Goal: Task Accomplishment & Management: Complete application form

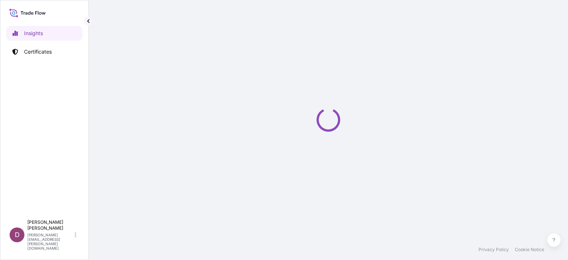
select select "2025"
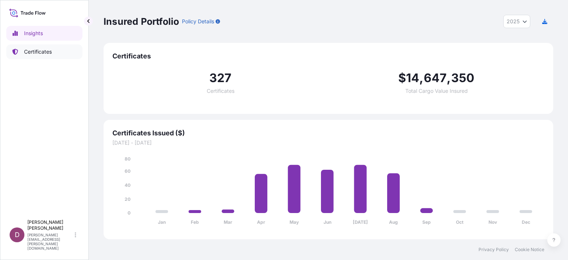
click at [41, 53] on p "Certificates" at bounding box center [38, 51] width 28 height 7
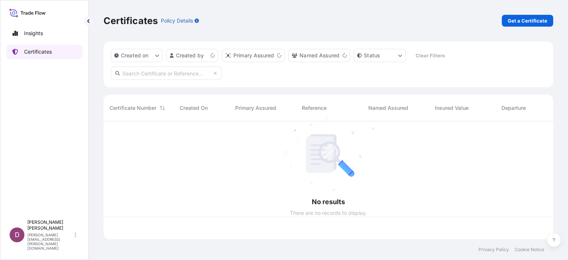
scroll to position [117, 444]
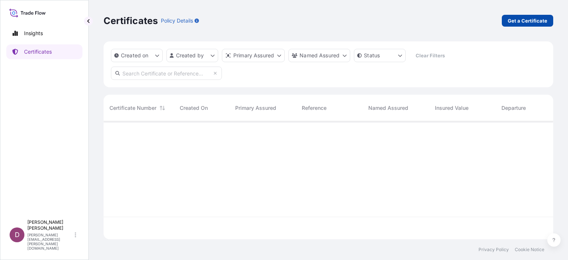
click at [527, 20] on p "Get a Certificate" at bounding box center [528, 20] width 40 height 7
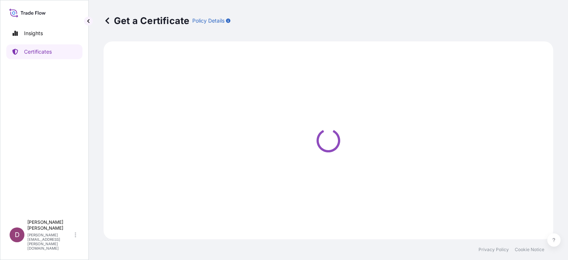
select select "Sea"
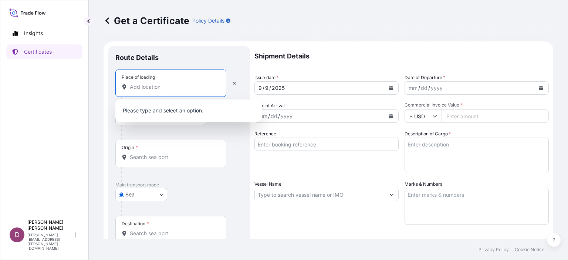
click at [155, 88] on input "Place of loading" at bounding box center [173, 86] width 87 height 7
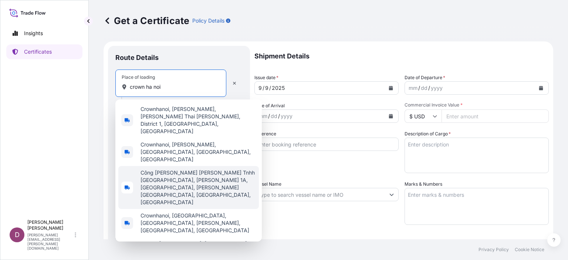
click at [158, 169] on span "Công [PERSON_NAME] [PERSON_NAME] Tnhh [GEOGRAPHIC_DATA], [PERSON_NAME] 1A, [GEO…" at bounding box center [198, 187] width 115 height 37
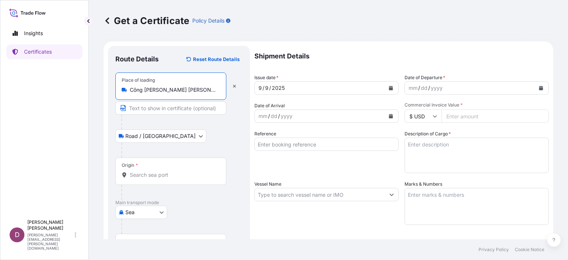
type input "Công [PERSON_NAME] [PERSON_NAME] Tnhh [GEOGRAPHIC_DATA], [PERSON_NAME] 1A, [GEO…"
click at [164, 111] on input "Text to appear on certificate" at bounding box center [170, 107] width 111 height 13
type input "Crown Beverage Cans Ha Noi., LTD"
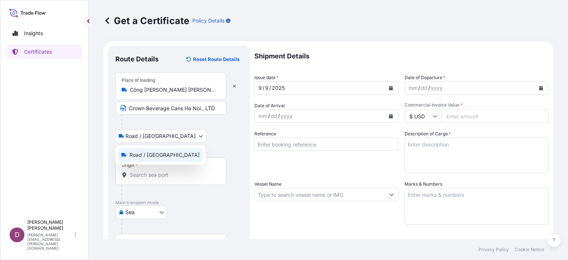
click at [138, 137] on body "Insights Certificates D Duong Vuong [EMAIL_ADDRESS][PERSON_NAME][DOMAIN_NAME] G…" at bounding box center [284, 130] width 568 height 260
click at [139, 155] on span "Road / [GEOGRAPHIC_DATA]" at bounding box center [164, 154] width 70 height 7
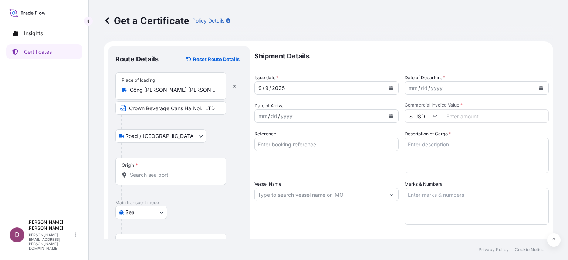
click at [142, 167] on div "Origin *" at bounding box center [170, 171] width 111 height 27
click at [142, 171] on input "Origin *" at bounding box center [173, 174] width 87 height 7
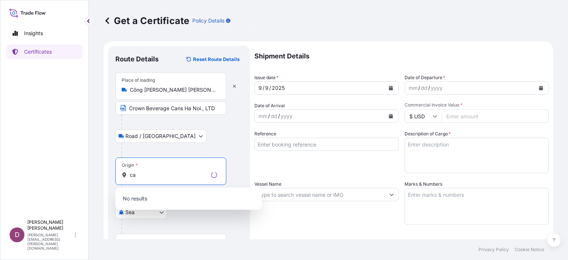
type input "c"
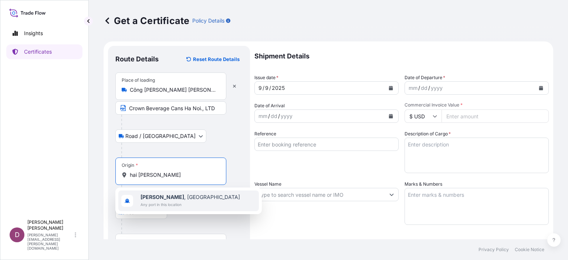
click at [152, 195] on b "[PERSON_NAME]" at bounding box center [163, 197] width 44 height 6
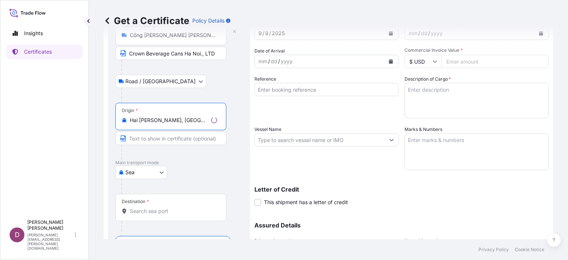
scroll to position [56, 0]
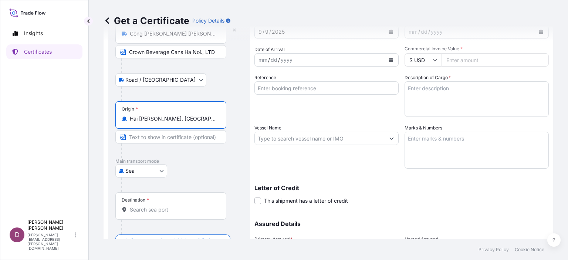
type input "Hai [PERSON_NAME], [GEOGRAPHIC_DATA]"
click at [165, 137] on input "Text to appear on certificate" at bounding box center [170, 136] width 111 height 13
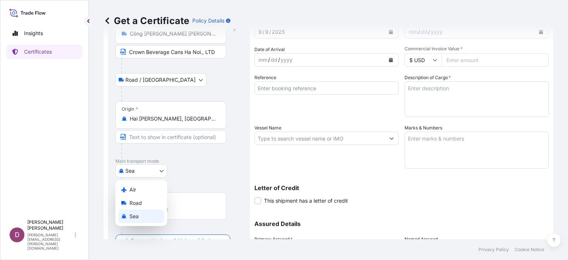
click at [149, 172] on body "Insights Certificates D Duong Vuong [EMAIL_ADDRESS][PERSON_NAME][DOMAIN_NAME] G…" at bounding box center [284, 130] width 568 height 260
click at [141, 216] on div "Sea" at bounding box center [141, 216] width 46 height 13
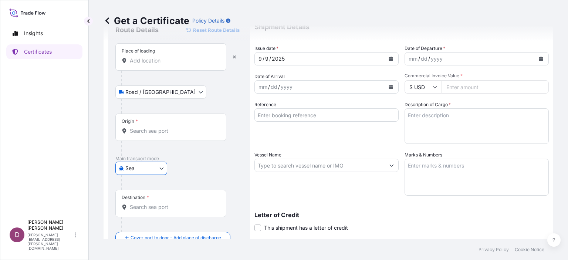
scroll to position [0, 0]
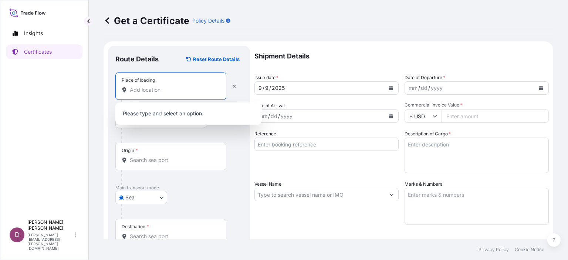
click at [161, 90] on input "Place of loading" at bounding box center [173, 89] width 87 height 7
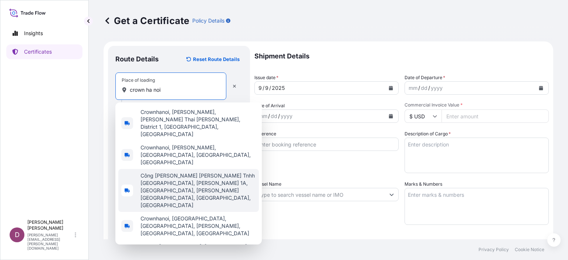
click at [156, 172] on span "Công [PERSON_NAME] [PERSON_NAME] Tnhh [GEOGRAPHIC_DATA], [PERSON_NAME] 1A, [GEO…" at bounding box center [198, 190] width 115 height 37
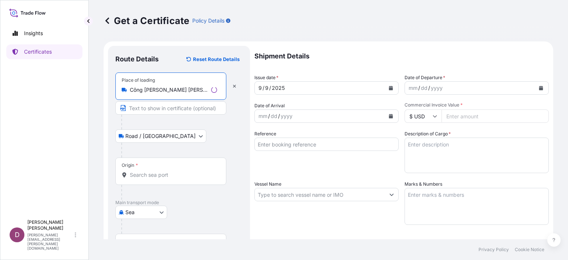
type input "Công Ty Liên Doanh Tnhh Crown Hà Nội, Quốc lộ 1A, Quất Động, Thường Tín, Hanoi,…"
click at [145, 110] on input "Text to appear on certificate" at bounding box center [170, 107] width 111 height 13
type input "Crown Beverage Cans Ha Noi., LTD"
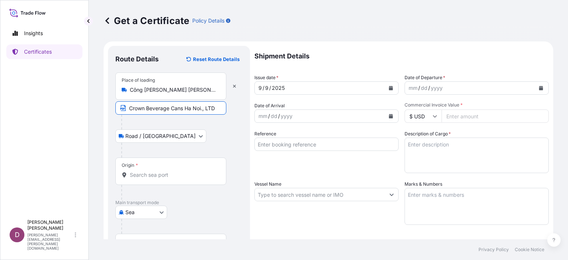
click at [166, 176] on input "Origin *" at bounding box center [173, 174] width 87 height 7
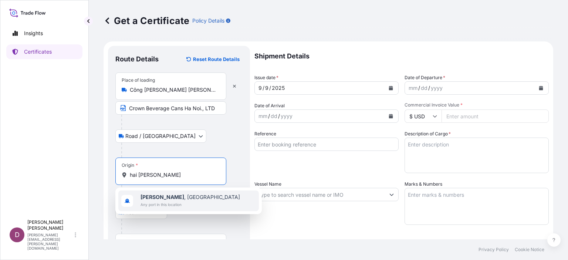
click at [160, 201] on span "Any port in this location" at bounding box center [191, 204] width 100 height 7
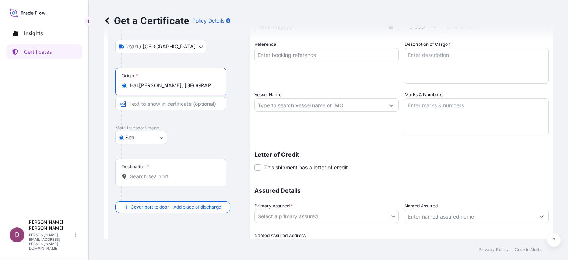
scroll to position [91, 0]
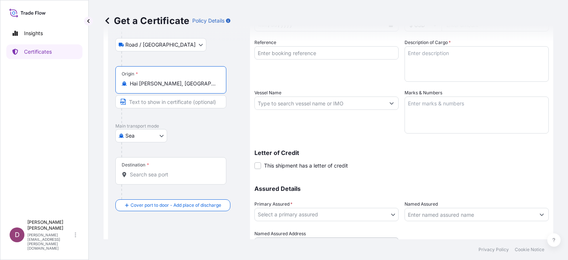
type input "Hai Phong, Vietnam"
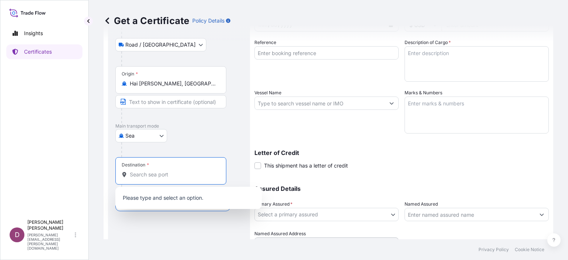
click at [172, 176] on input "Destination *" at bounding box center [173, 174] width 87 height 7
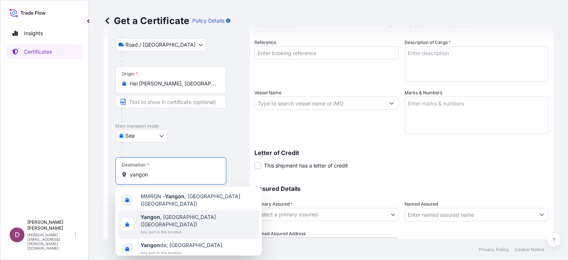
click at [170, 216] on span "Yangon , Myanmar (Burma)" at bounding box center [198, 220] width 115 height 15
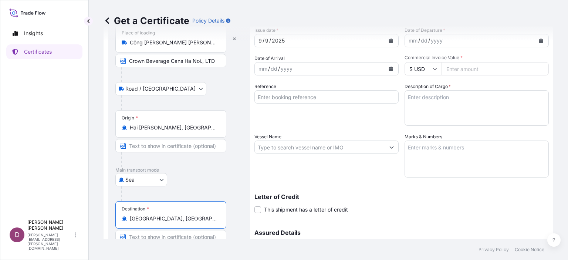
scroll to position [0, 0]
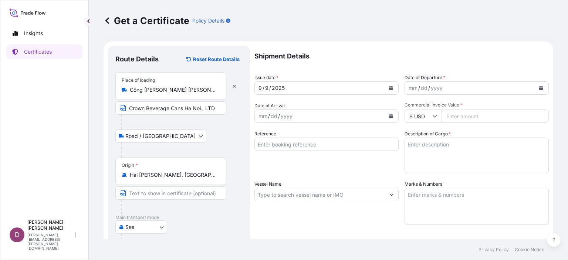
type input "Yangon, Myanmar (Burma)"
click at [408, 88] on div "mm" at bounding box center [413, 88] width 10 height 9
click at [405, 88] on div "mm / dd / yyyy" at bounding box center [470, 87] width 130 height 13
click at [408, 89] on div "mm" at bounding box center [413, 88] width 10 height 9
click at [408, 90] on div "mm" at bounding box center [413, 88] width 10 height 9
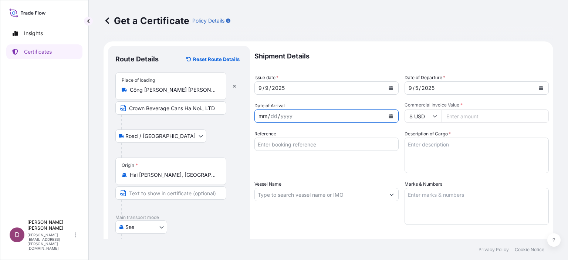
click at [259, 117] on div "mm" at bounding box center [263, 116] width 10 height 9
click at [469, 118] on input "Commercial Invoice Value *" at bounding box center [495, 116] width 107 height 13
type input "338186"
type input "338186.77"
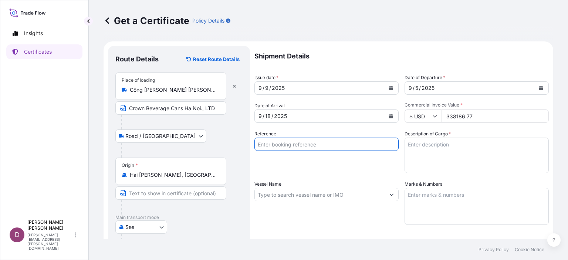
click at [315, 147] on input "Reference" at bounding box center [327, 144] width 144 height 13
type input "7261751250"
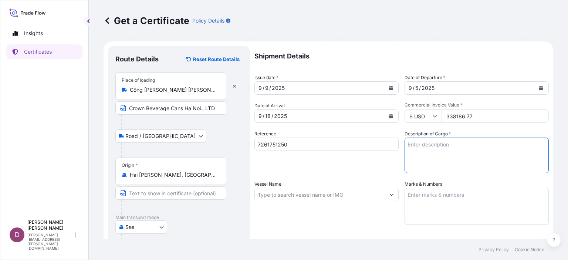
click at [415, 147] on textarea "Description of Cargo *" at bounding box center [477, 156] width 144 height 36
paste textarea "PACKING MATERIAL EMPTY CAN FOR SOFT DRINK (ALUMINIUM CAN) SIZE - 250ML JASPER"
type textarea "PACKING MATERIAL EMPTY CAN FOR SOFT DRINK (ALUMINIUM CAN) SIZE - 250ML JASPER"
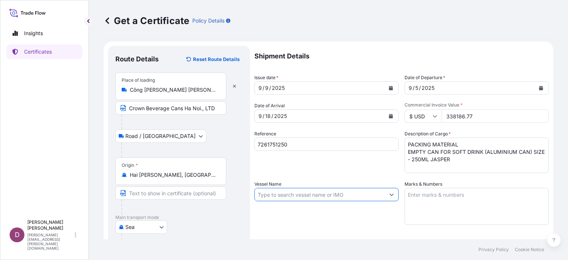
click at [295, 196] on input "Vessel Name" at bounding box center [320, 194] width 130 height 13
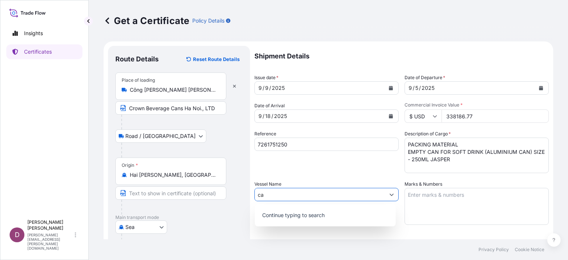
type input "c"
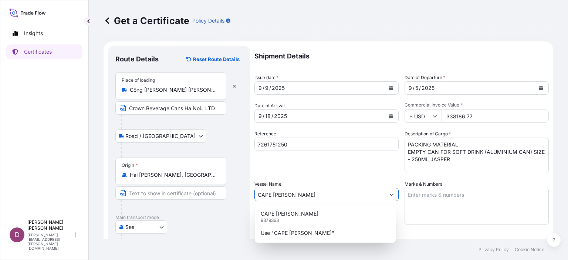
type input "CAPE FAWLEY"
click at [442, 199] on textarea "Marks & Numbers" at bounding box center [477, 206] width 144 height 37
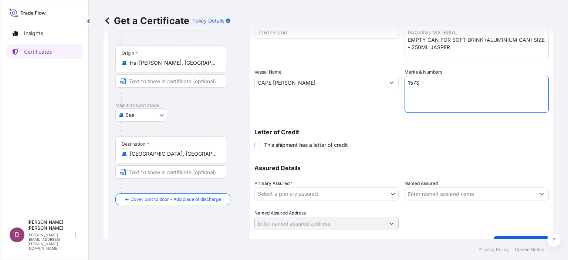
scroll to position [127, 0]
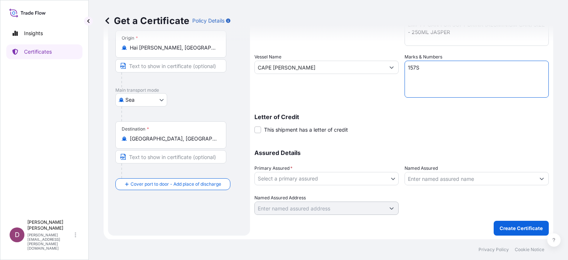
type textarea "157S"
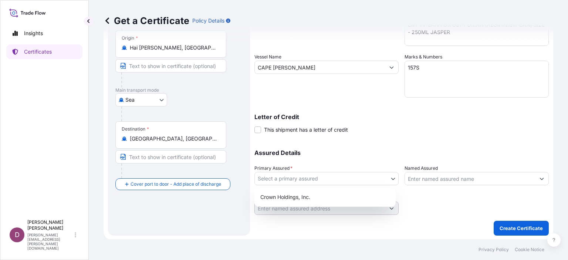
click at [294, 176] on body "Insights Certificates D Duong Vuong duong.vuong@crowncork.com.vn Get a Certific…" at bounding box center [284, 130] width 568 height 260
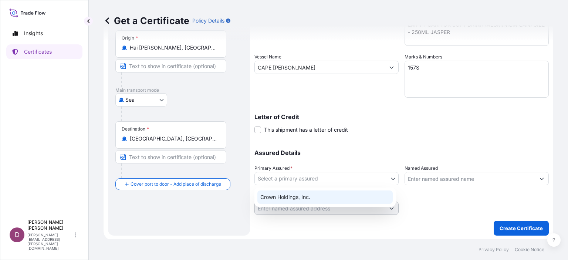
click at [293, 198] on div "Crown Holdings, Inc." at bounding box center [325, 197] width 135 height 13
select select "31483"
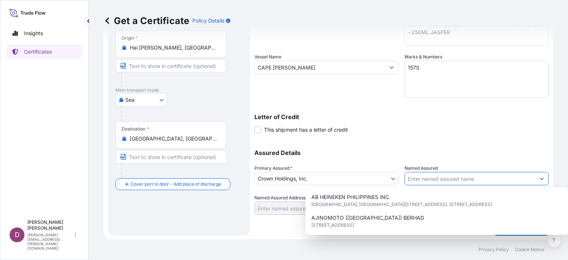
click at [431, 175] on input "Named Assured" at bounding box center [470, 178] width 130 height 13
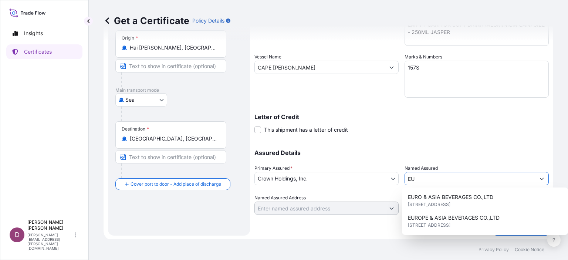
type input "E"
type input "Ẻ"
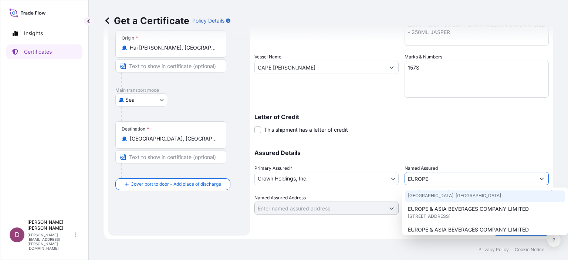
scroll to position [27, 0]
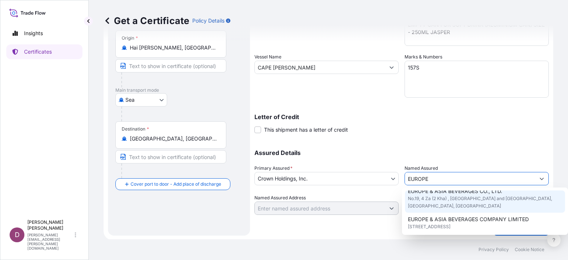
click at [438, 195] on span "EUROPE & ASIA BEVERAGES CO., LTD." at bounding box center [455, 191] width 94 height 7
type input "EUROPE & ASIA BEVERAGES CO., LTD."
type input "No.19, 4 Za (2 Kha) , Corner of Baho Road and Nilar Street Hlaing Township"
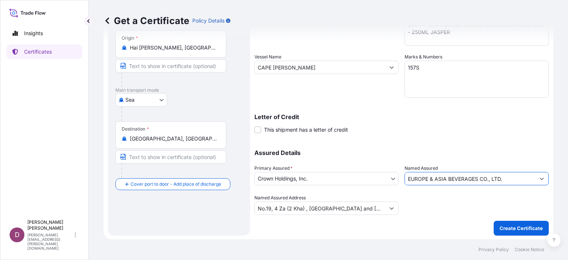
scroll to position [127, 0]
type input "EUROPE & ASIA BEVERAGES CO., LTD."
click at [513, 228] on p "Create Certificate" at bounding box center [521, 228] width 43 height 7
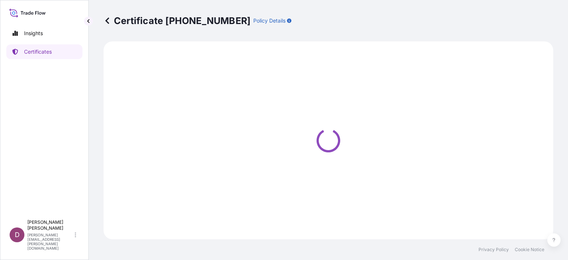
select select "Road / Inland"
select select "Sea"
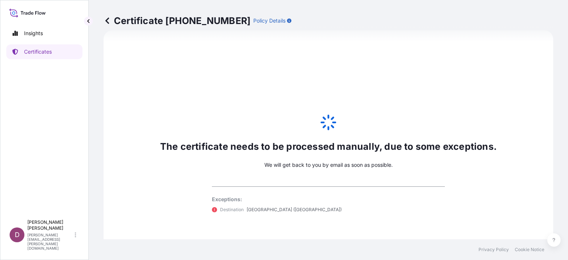
scroll to position [385, 0]
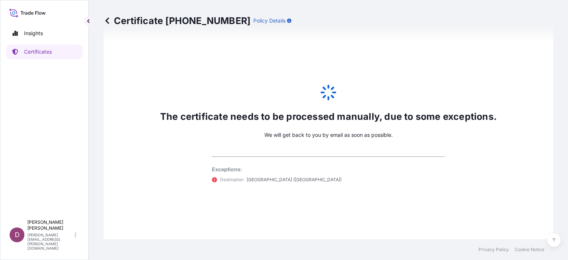
select select "31483"
click at [44, 49] on p "Certificates" at bounding box center [38, 51] width 28 height 7
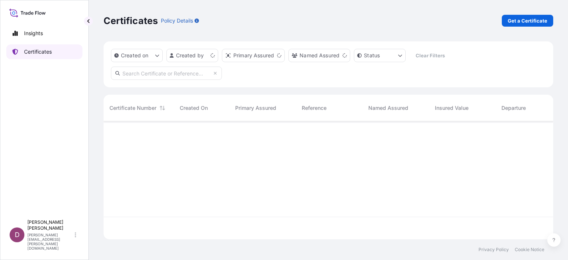
scroll to position [117, 444]
